Goal: Navigation & Orientation: Go to known website

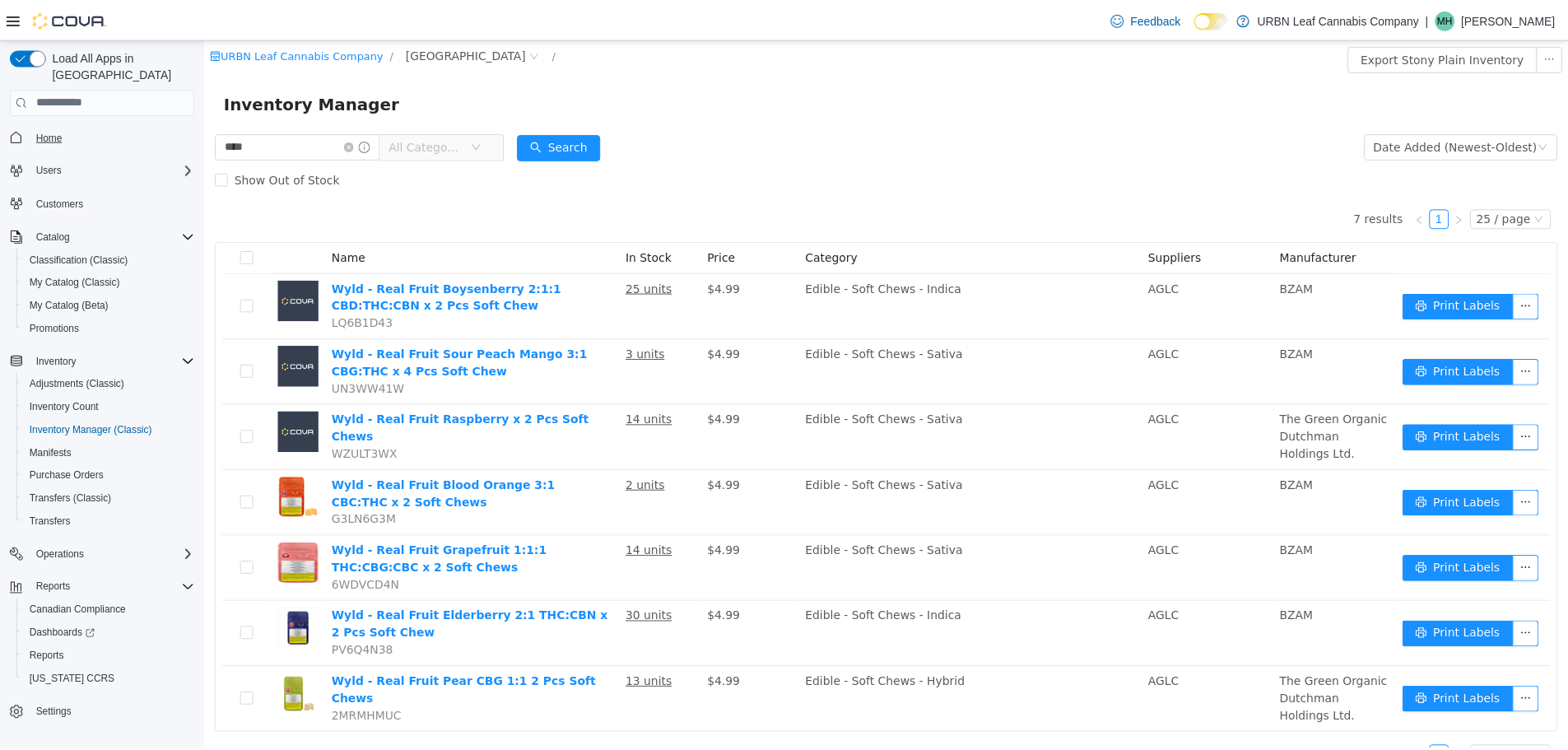
scroll to position [30, 0]
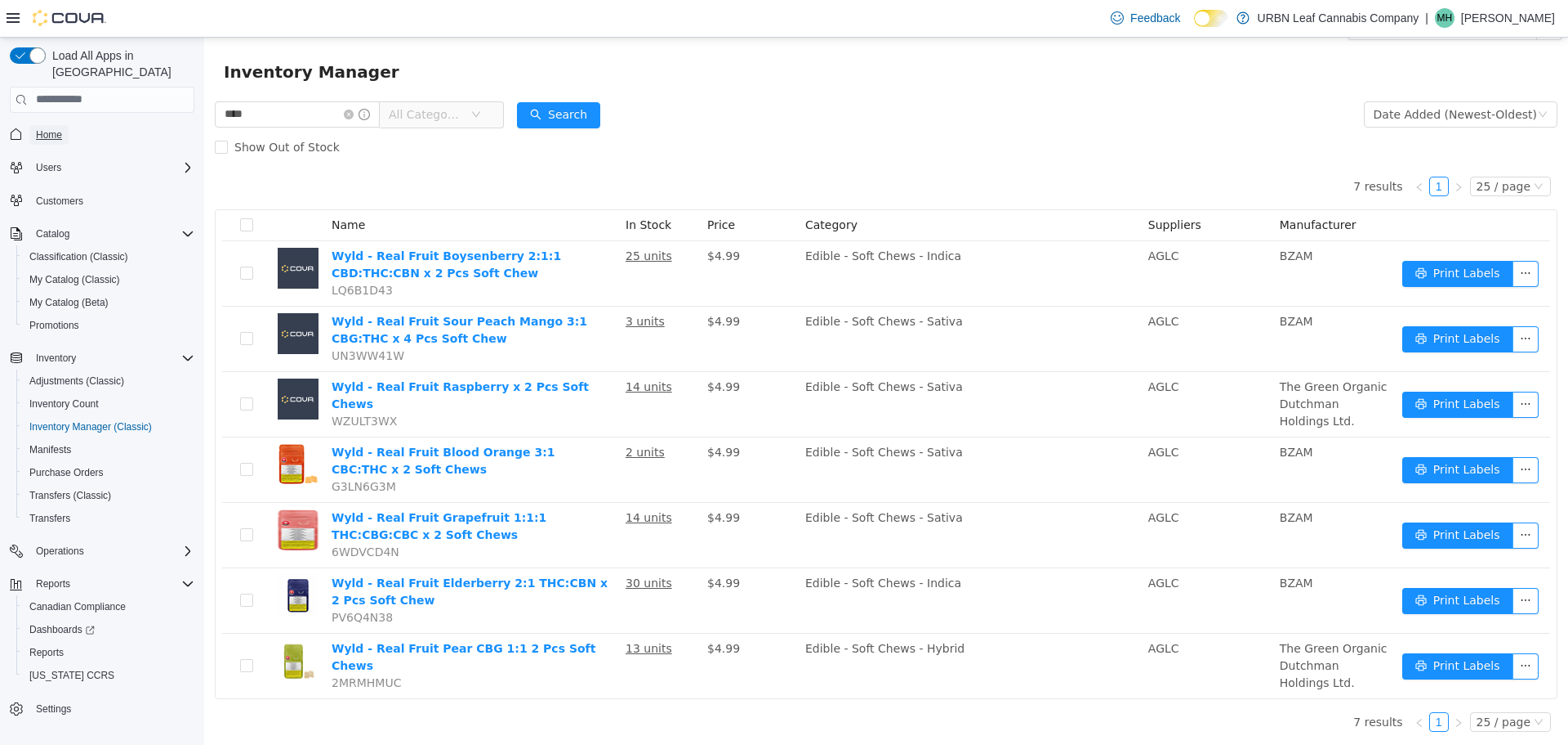
click at [57, 128] on span "Home" at bounding box center [49, 134] width 26 height 13
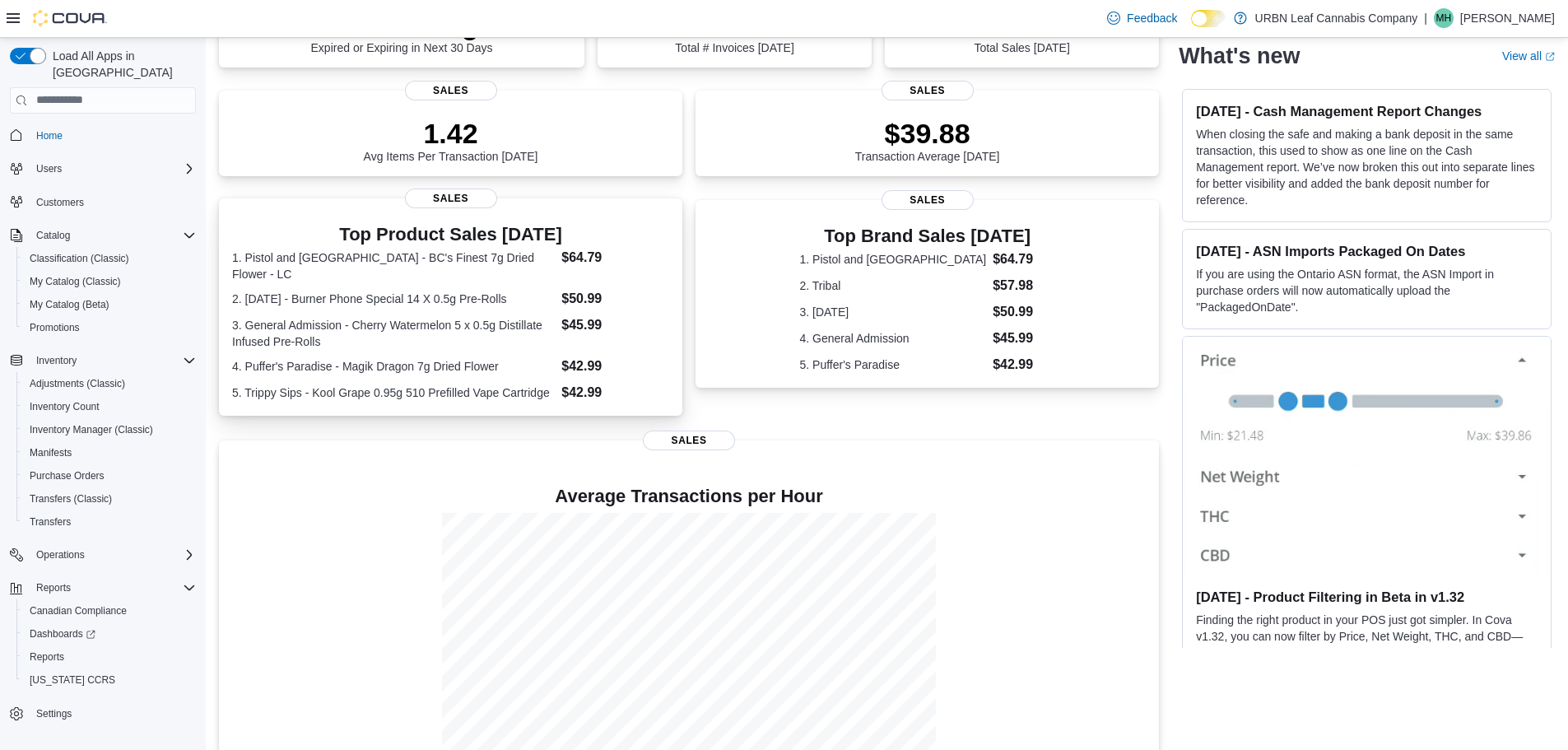
scroll to position [229, 0]
